Goal: Task Accomplishment & Management: Manage account settings

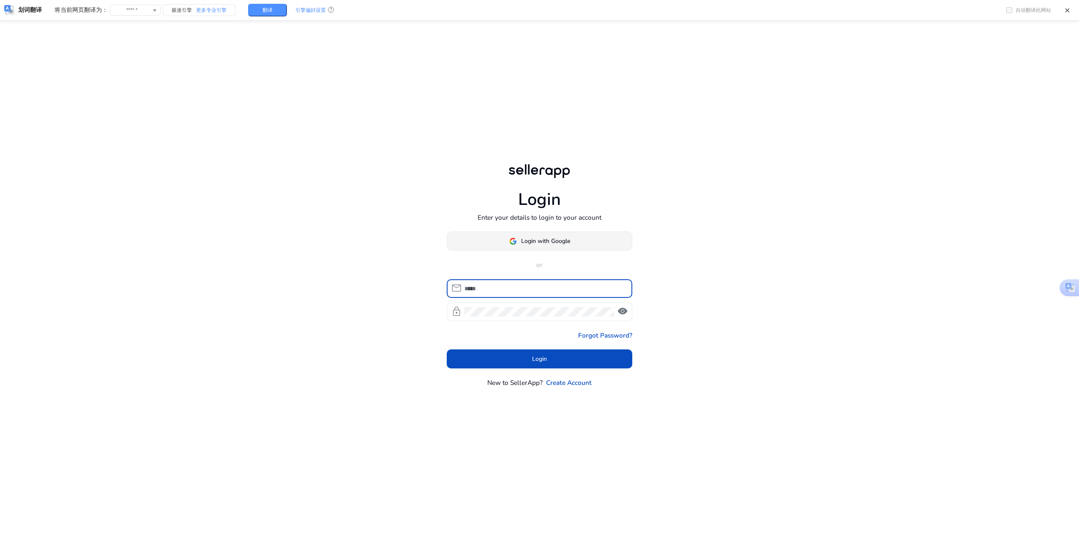
click at [545, 241] on span "Login with Google" at bounding box center [545, 241] width 49 height 9
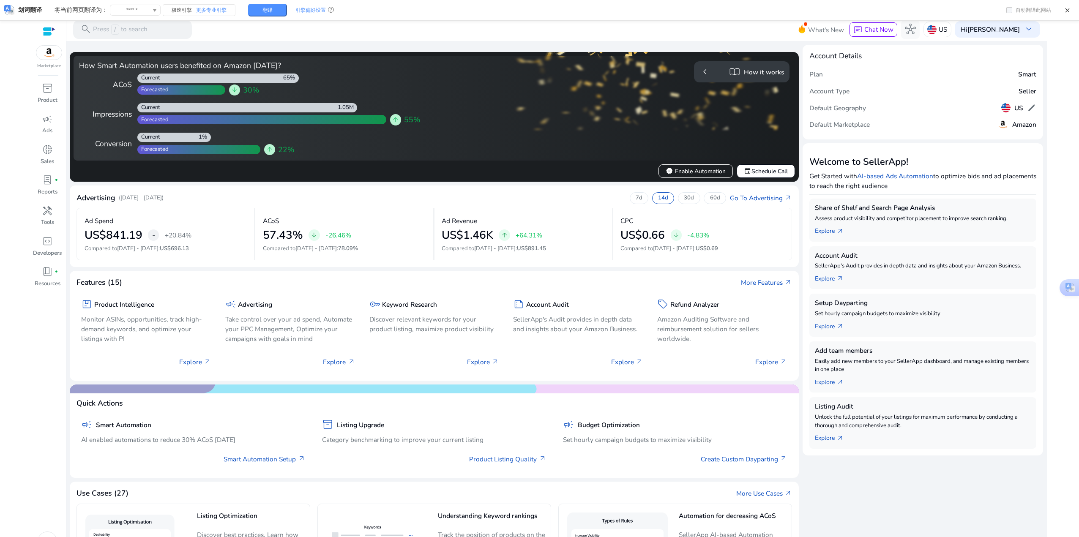
scroll to position [169, 0]
